Goal: Task Accomplishment & Management: Use online tool/utility

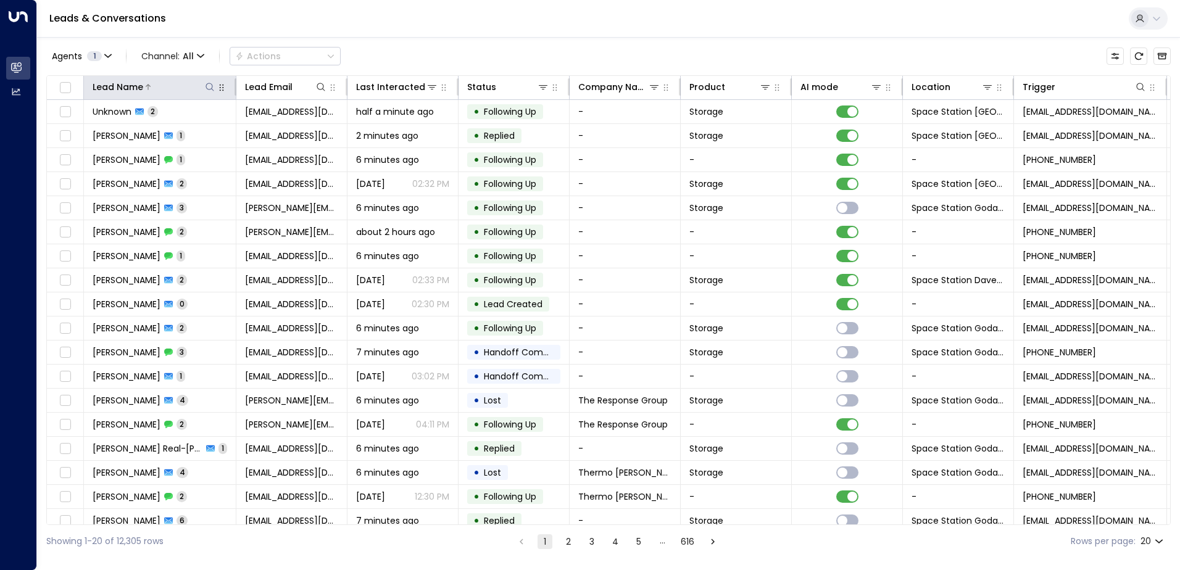
click at [207, 83] on icon at bounding box center [210, 87] width 10 height 10
type input "*"
type input "****"
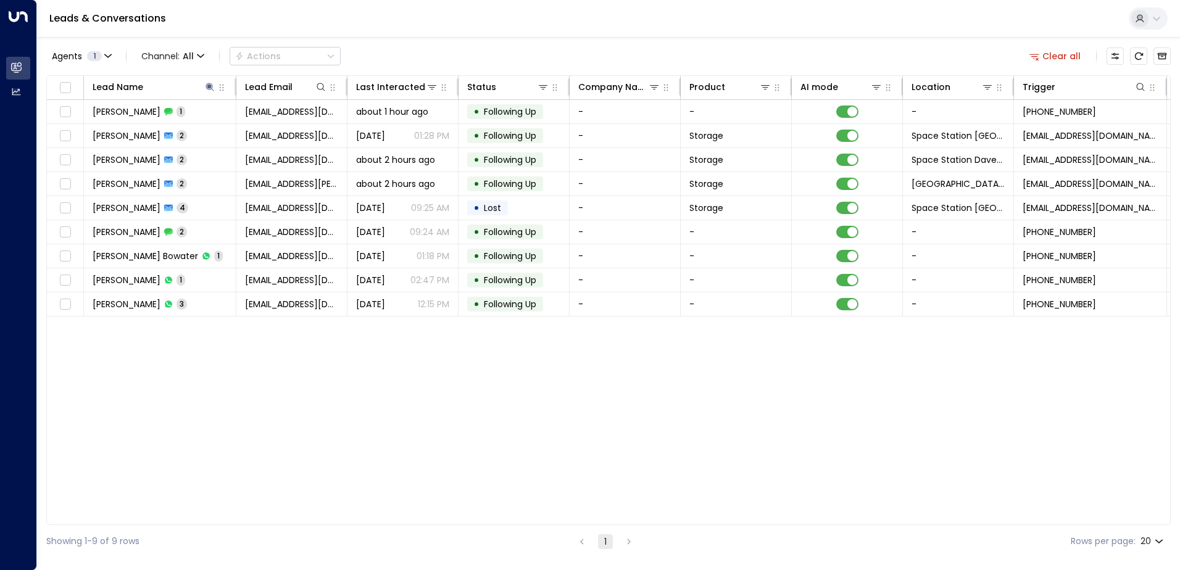
click at [426, 44] on div "Agents 1 Channel: All Actions Clear all" at bounding box center [608, 56] width 1124 height 26
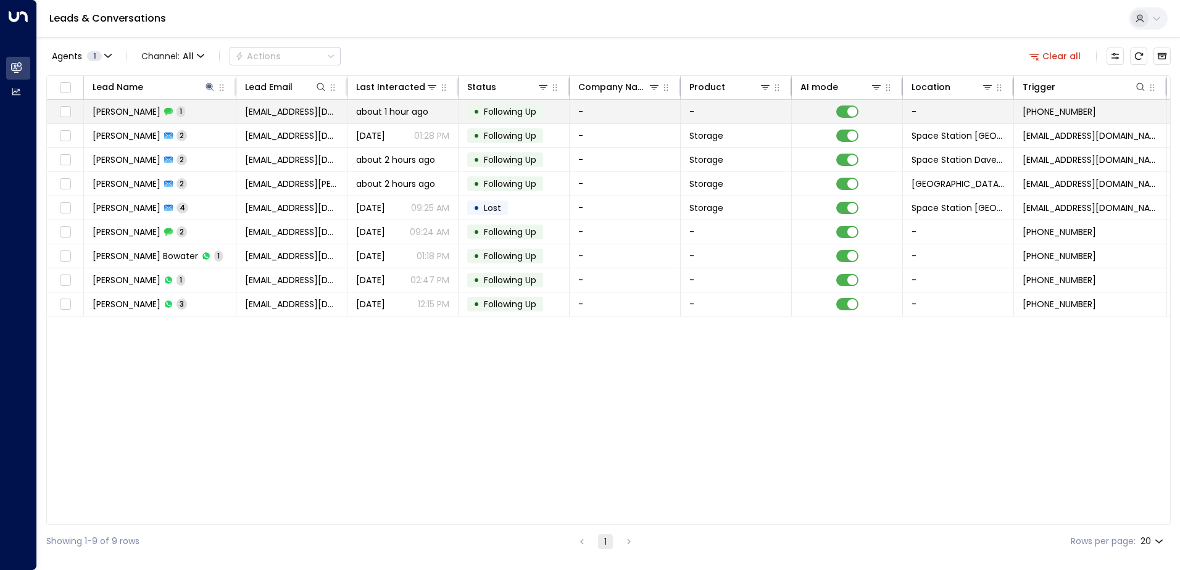
click at [555, 114] on td "• Following Up" at bounding box center [513, 111] width 111 height 23
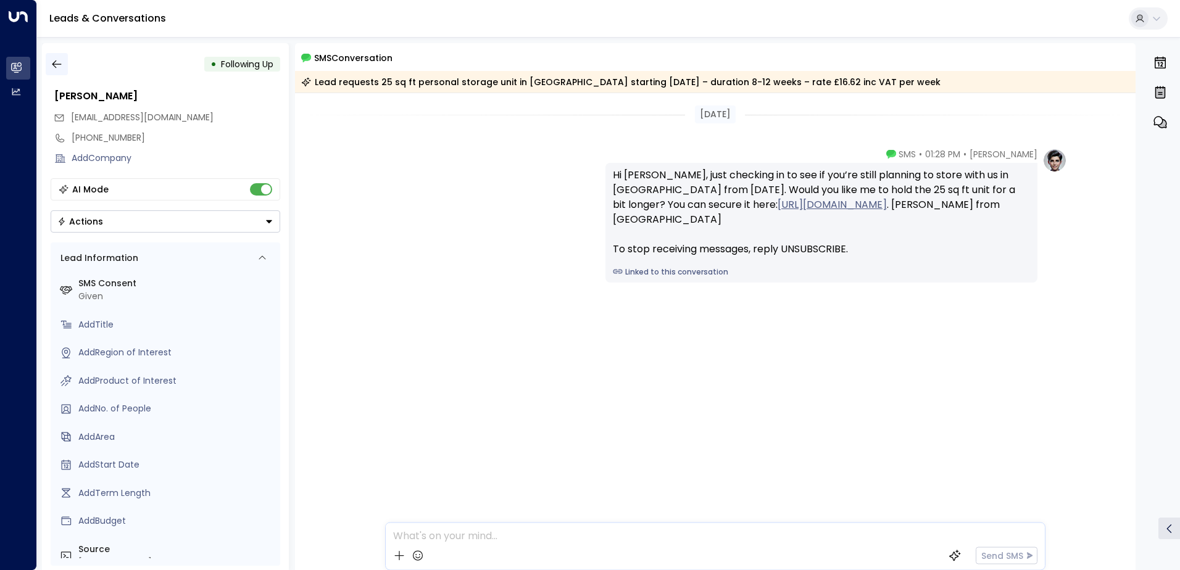
click at [54, 62] on icon "button" at bounding box center [56, 64] width 9 height 8
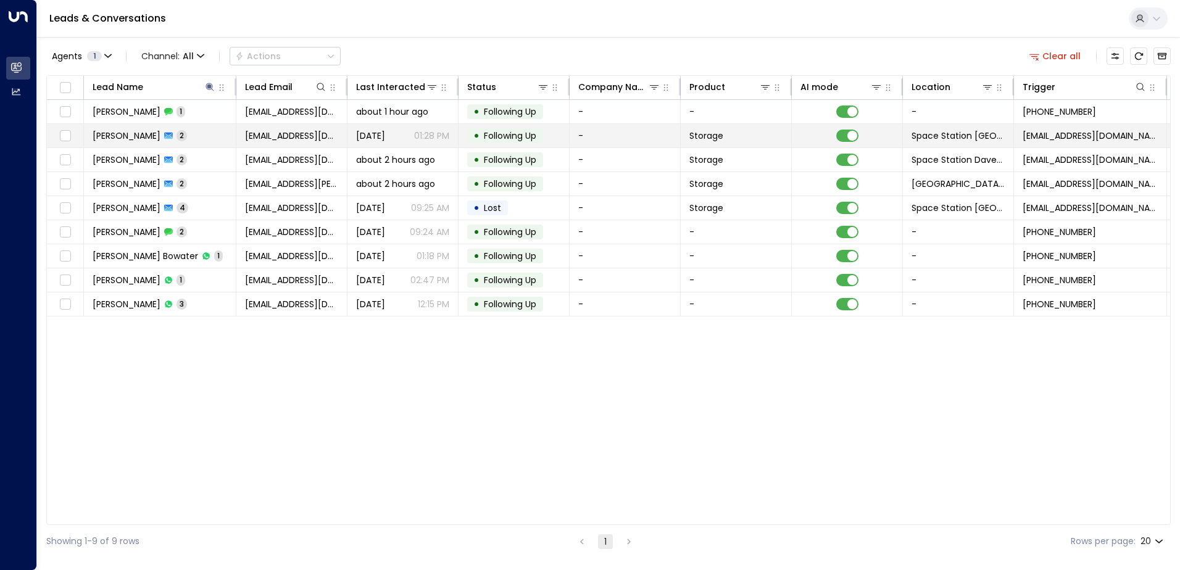
click at [385, 135] on span "[DATE]" at bounding box center [370, 136] width 29 height 12
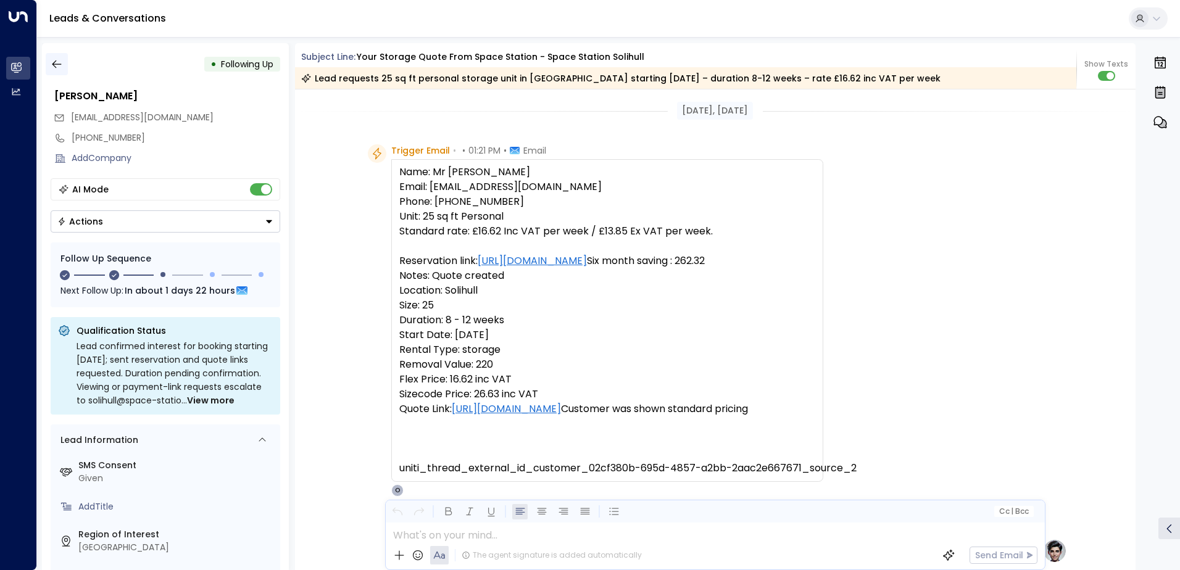
click at [56, 60] on icon "button" at bounding box center [56, 64] width 9 height 8
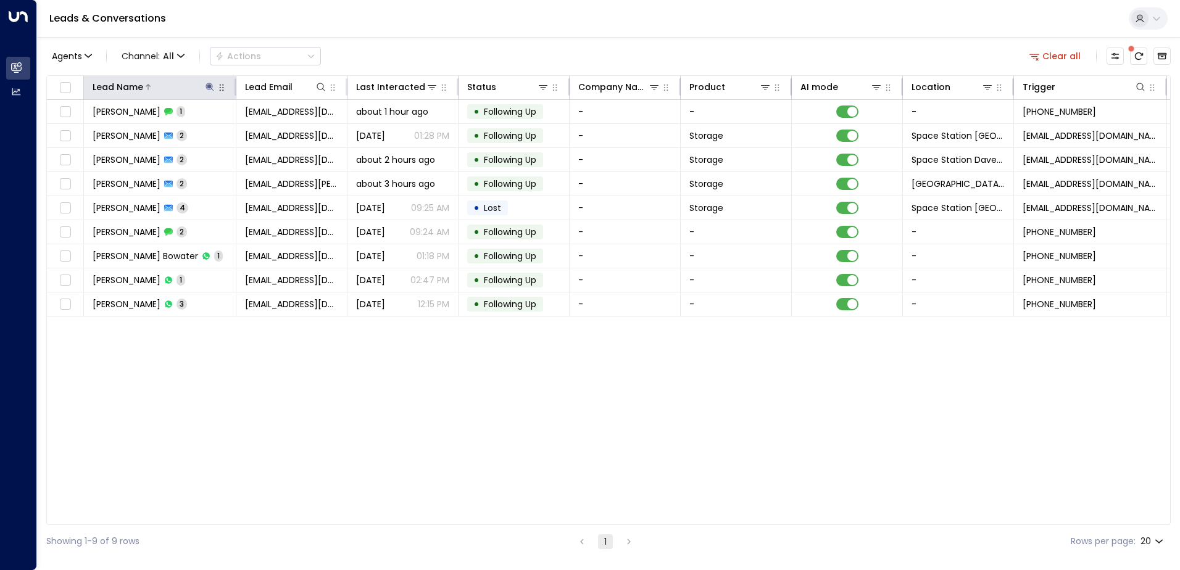
click at [212, 86] on icon at bounding box center [210, 87] width 10 height 10
type input "*"
type input "*****"
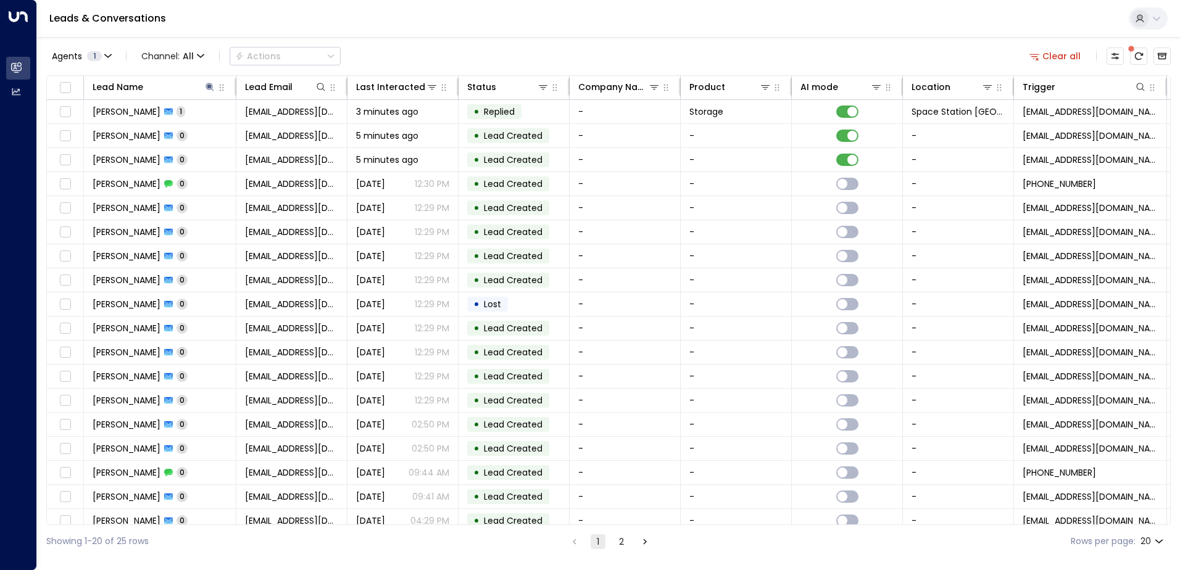
click at [464, 27] on div "Leads & Conversations" at bounding box center [608, 19] width 1142 height 38
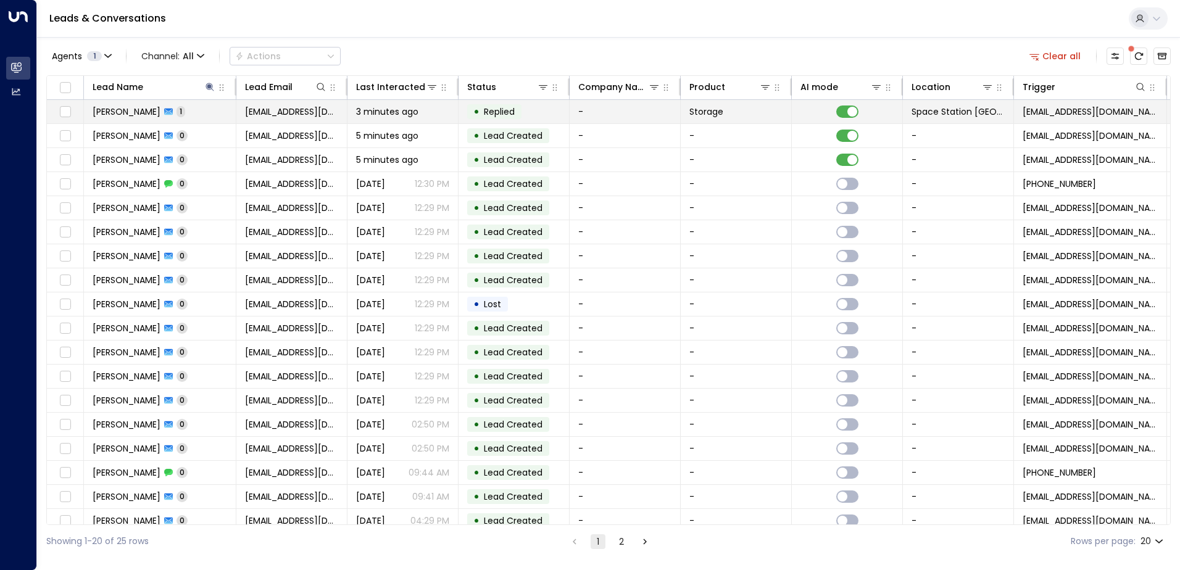
click at [644, 112] on td "-" at bounding box center [624, 111] width 111 height 23
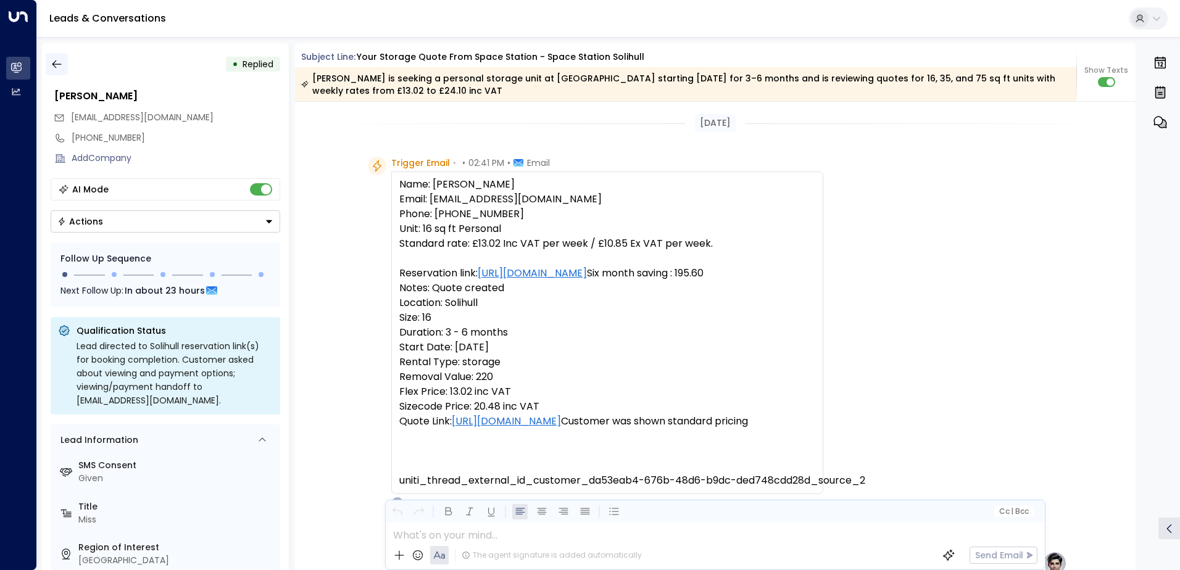
click at [57, 61] on icon "button" at bounding box center [57, 64] width 12 height 12
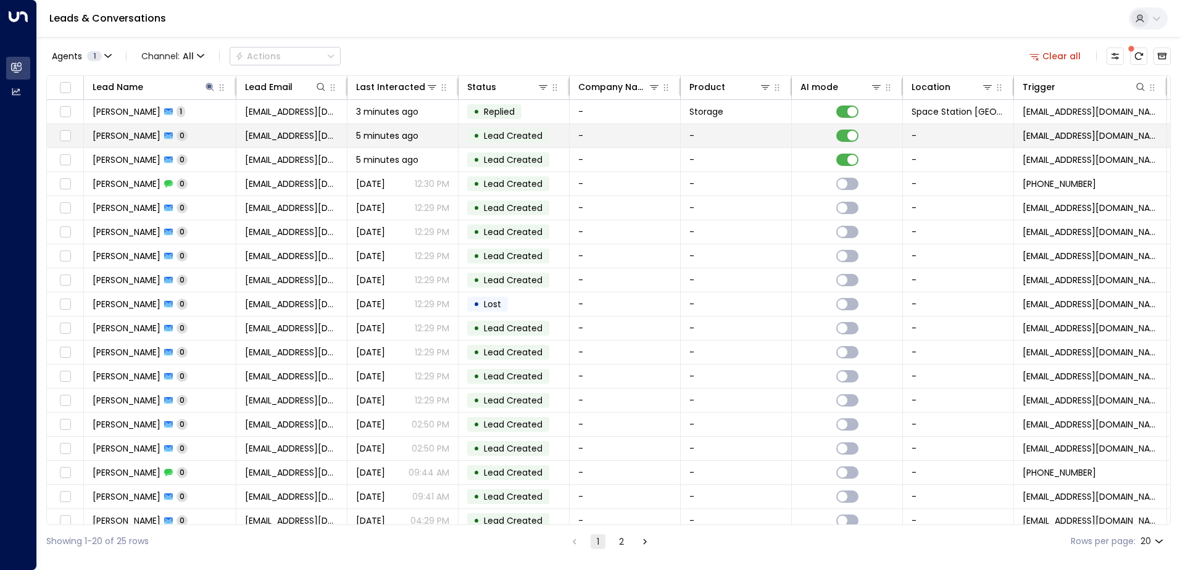
click at [389, 130] on span "5 minutes ago" at bounding box center [387, 136] width 62 height 12
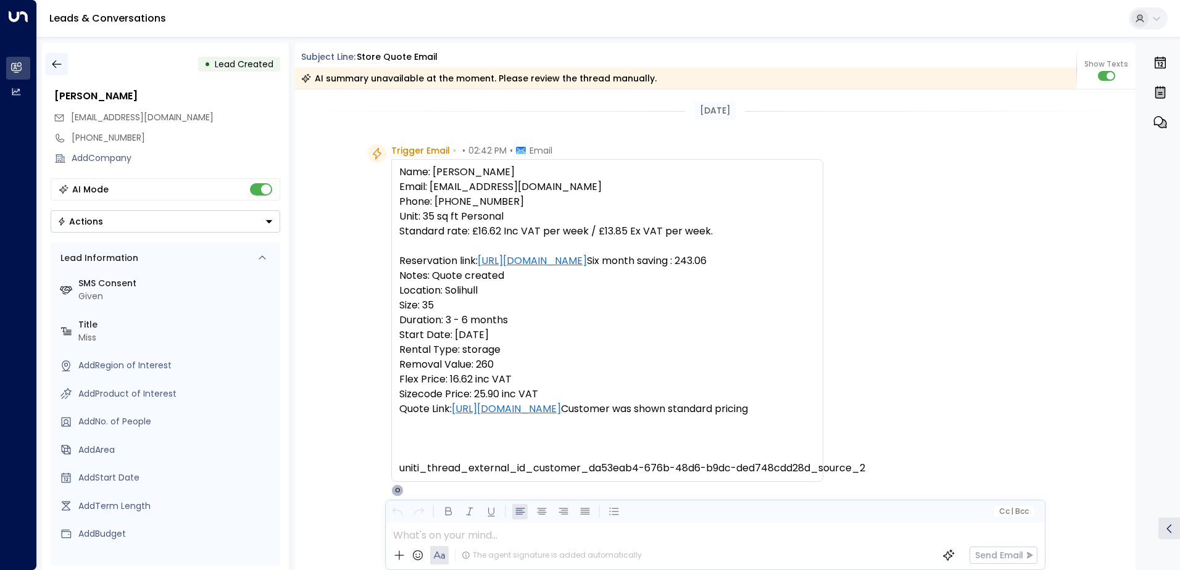
click at [57, 62] on icon "button" at bounding box center [57, 64] width 12 height 12
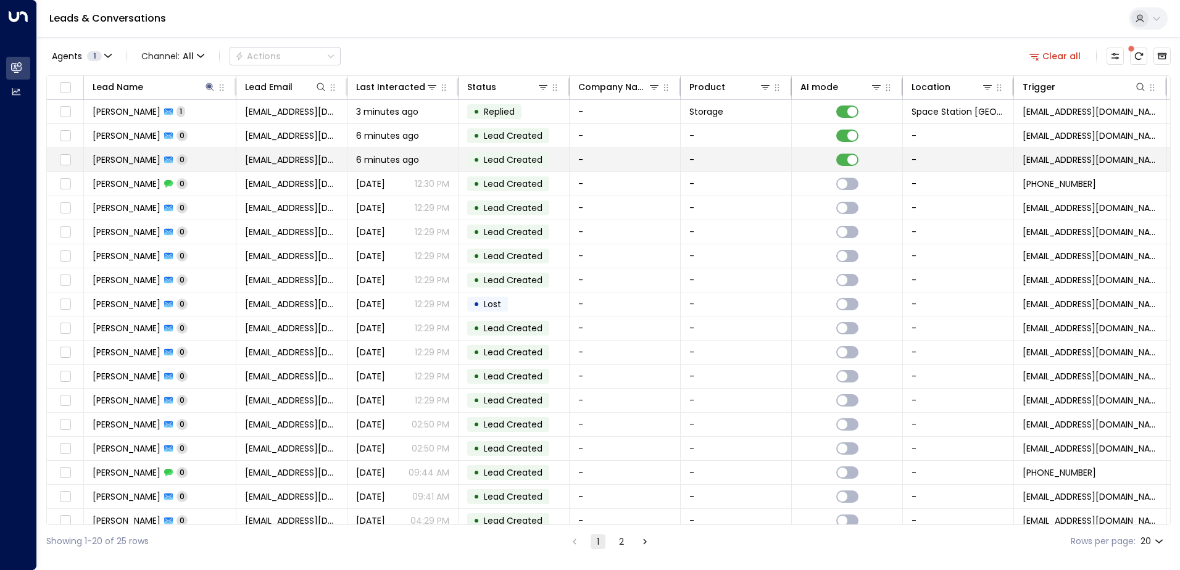
click at [501, 154] on span "Lead Created" at bounding box center [513, 160] width 59 height 12
